Goal: Task Accomplishment & Management: Use online tool/utility

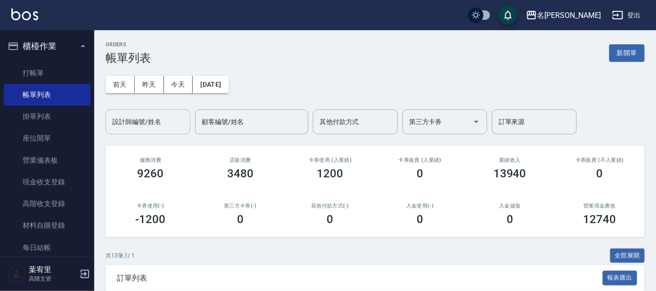
click at [155, 123] on input "設計師編號/姓名" at bounding box center [148, 121] width 76 height 16
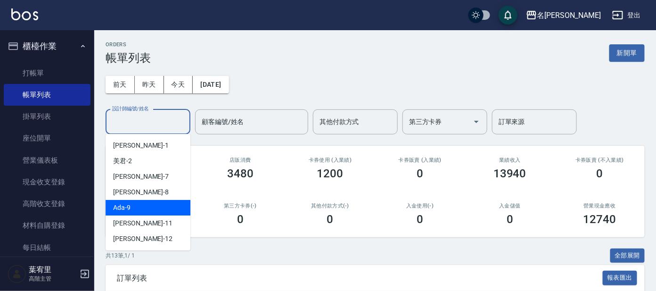
click at [139, 204] on div "Ada -9" at bounding box center [147, 208] width 85 height 16
type input "Ada-9"
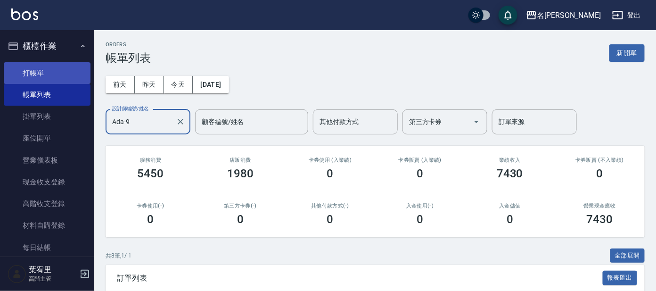
click at [43, 75] on link "打帳單" at bounding box center [47, 73] width 87 height 22
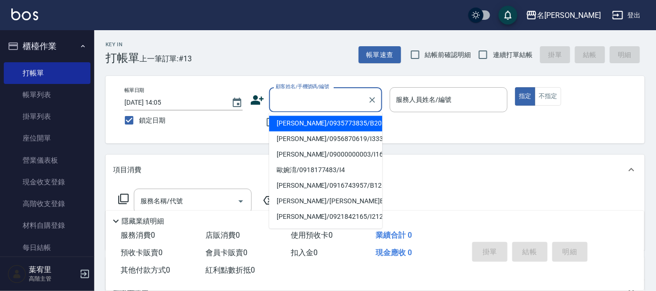
click at [310, 106] on input "顧客姓名/手機號碼/編號" at bounding box center [318, 99] width 90 height 16
click at [331, 128] on li "[PERSON_NAME]/09000000003/I16" at bounding box center [325, 124] width 113 height 16
type input "[PERSON_NAME]/09000000003/I16"
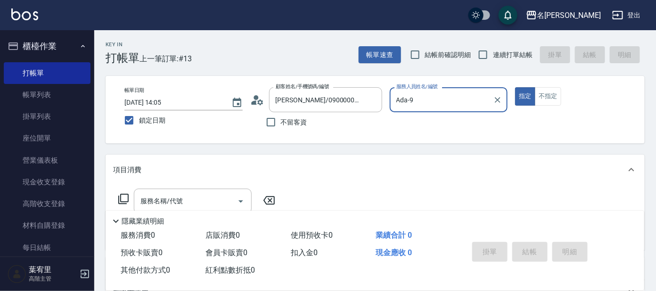
type input "Ada-9"
click at [125, 196] on icon at bounding box center [123, 198] width 11 height 11
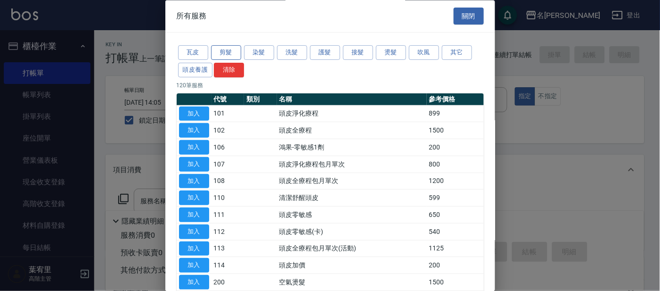
click at [232, 49] on button "剪髮" at bounding box center [226, 53] width 30 height 15
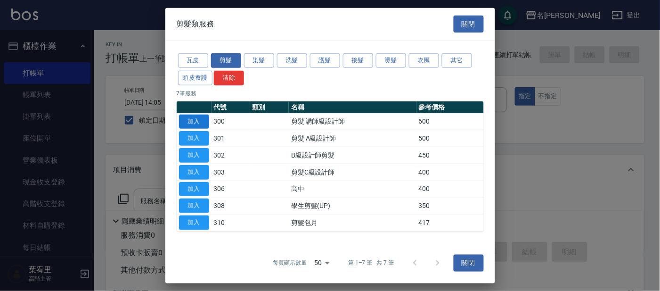
click at [199, 119] on button "加入" at bounding box center [194, 121] width 30 height 15
type input "剪髮 講師級設計師(300)"
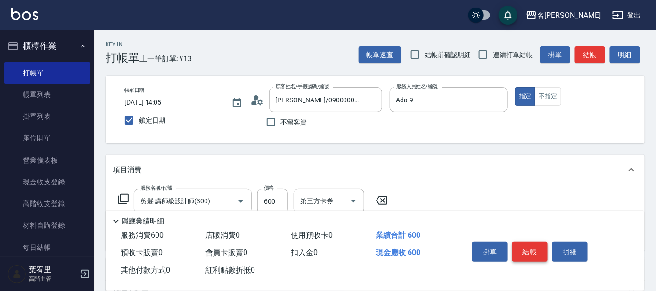
click at [523, 247] on button "結帳" at bounding box center [529, 252] width 35 height 20
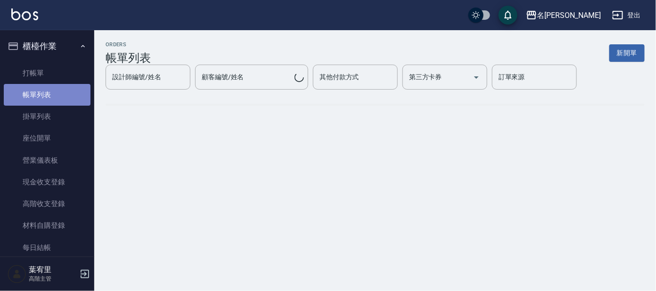
click at [51, 96] on link "帳單列表" at bounding box center [47, 95] width 87 height 22
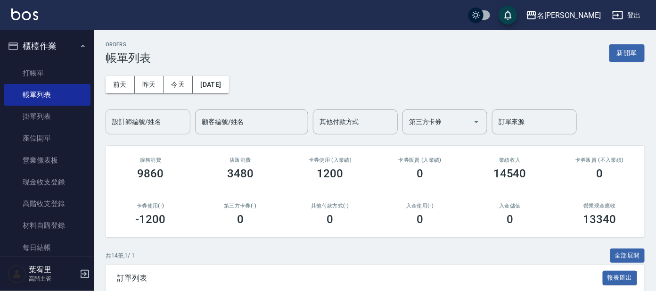
click at [159, 120] on input "設計師編號/姓名" at bounding box center [148, 121] width 76 height 16
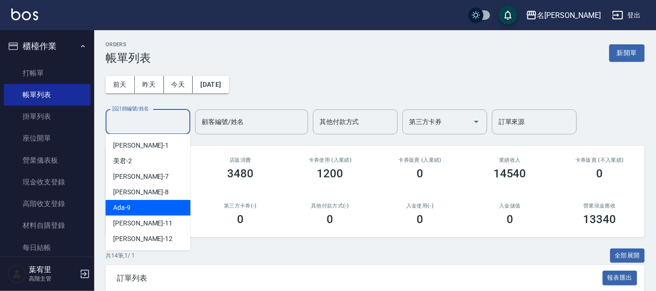
click at [162, 205] on div "Ada -9" at bounding box center [147, 208] width 85 height 16
type input "Ada-9"
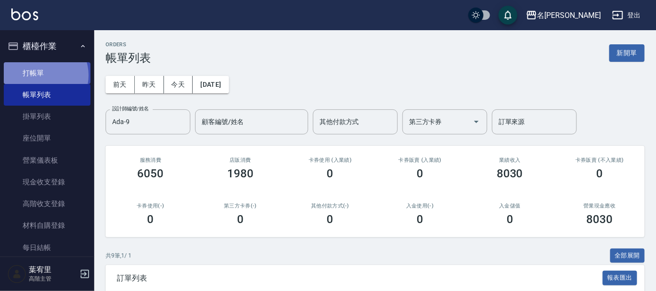
click at [43, 75] on link "打帳單" at bounding box center [47, 73] width 87 height 22
